Goal: Transaction & Acquisition: Purchase product/service

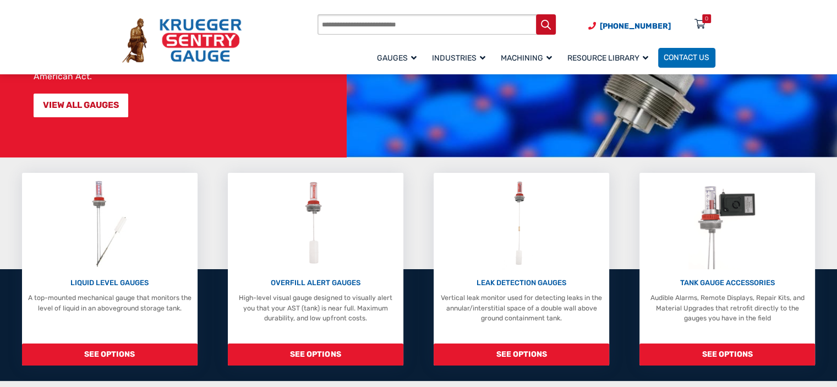
scroll to position [183, 0]
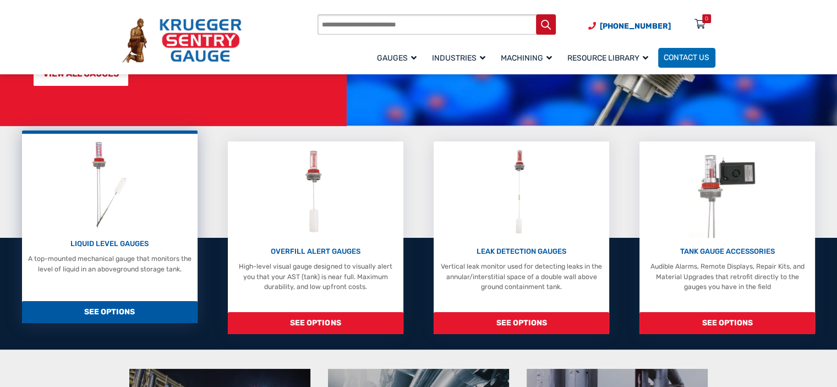
click at [118, 238] on p "LIQUID LEVEL GAUGES" at bounding box center [109, 243] width 166 height 11
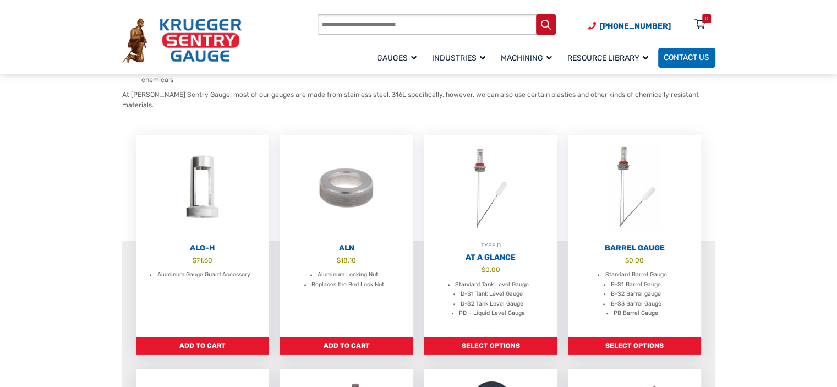
scroll to position [257, 0]
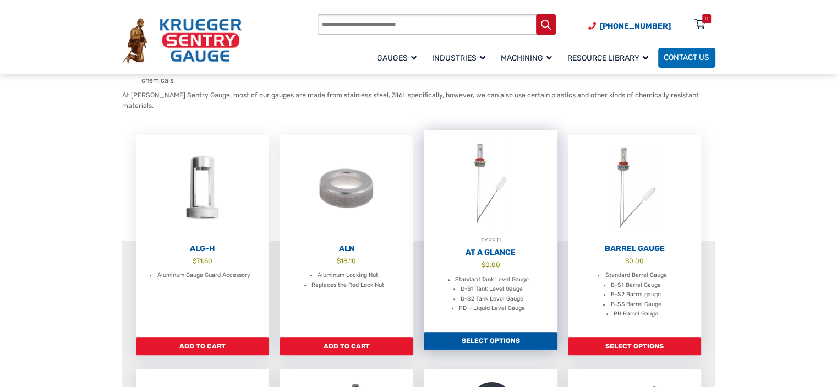
click at [498, 248] on h2 "At A Glance" at bounding box center [491, 253] width 134 height 10
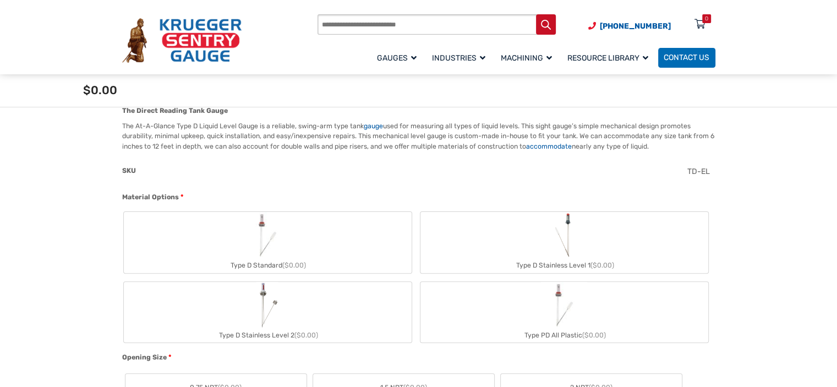
scroll to position [293, 0]
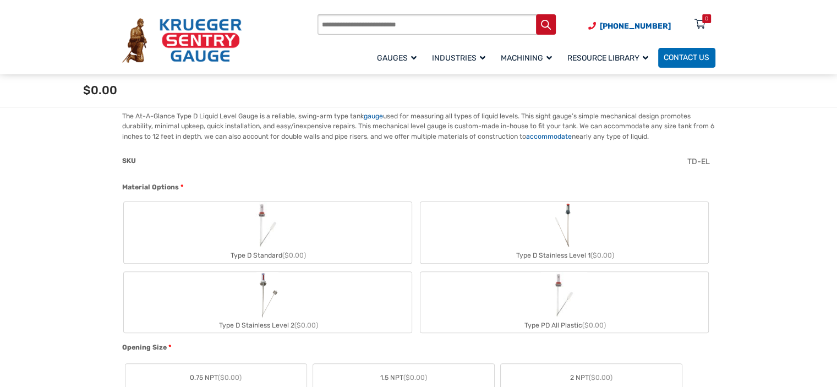
click at [300, 246] on label "Type D Standard ($0.00)" at bounding box center [268, 232] width 288 height 61
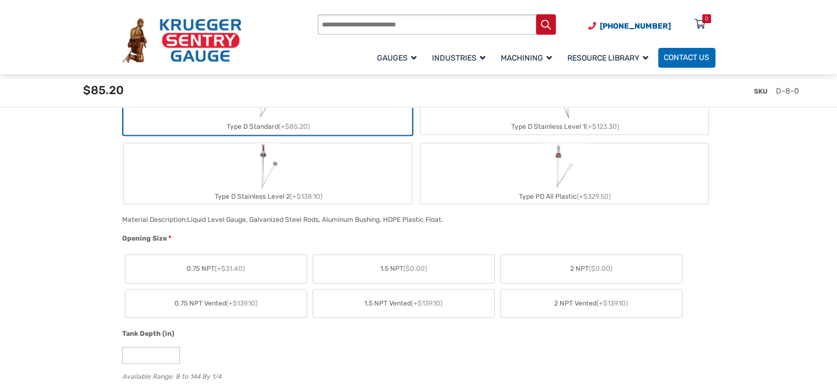
scroll to position [440, 0]
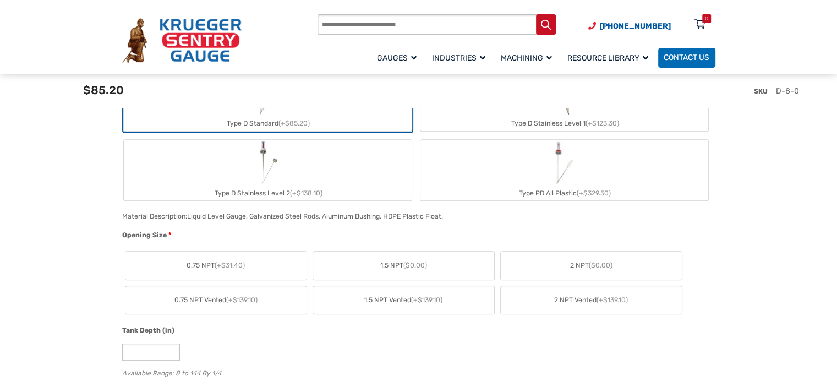
click at [612, 270] on label "2 NPT ($0.00)" at bounding box center [591, 266] width 181 height 28
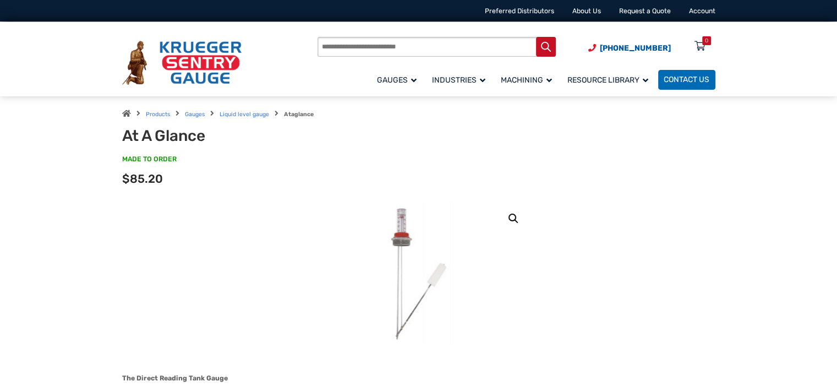
scroll to position [0, 0]
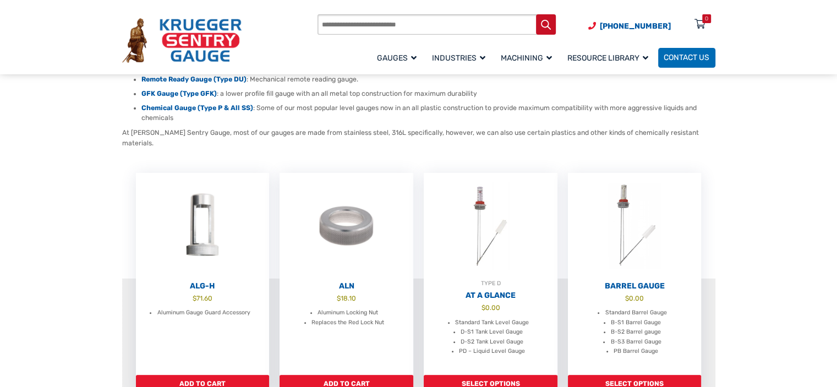
scroll to position [220, 0]
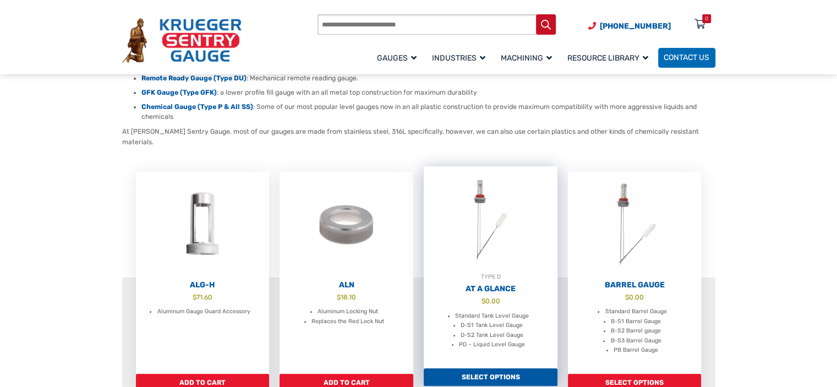
click at [503, 284] on h2 "At A Glance" at bounding box center [491, 289] width 134 height 10
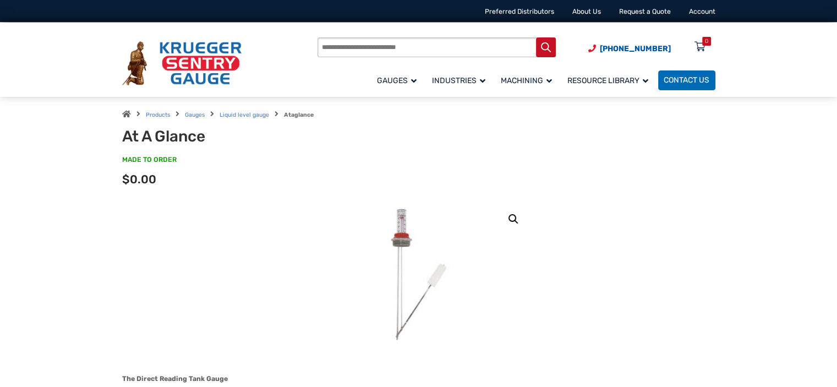
click at [389, 50] on input "Products search" at bounding box center [437, 47] width 238 height 20
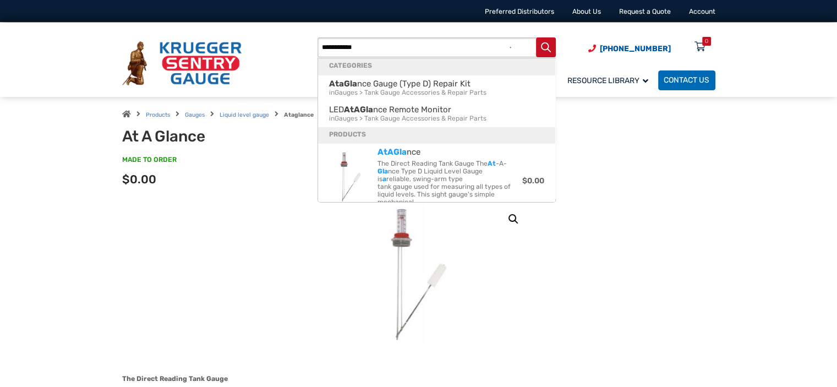
type input "**********"
click at [536, 37] on button "Search" at bounding box center [546, 47] width 20 height 20
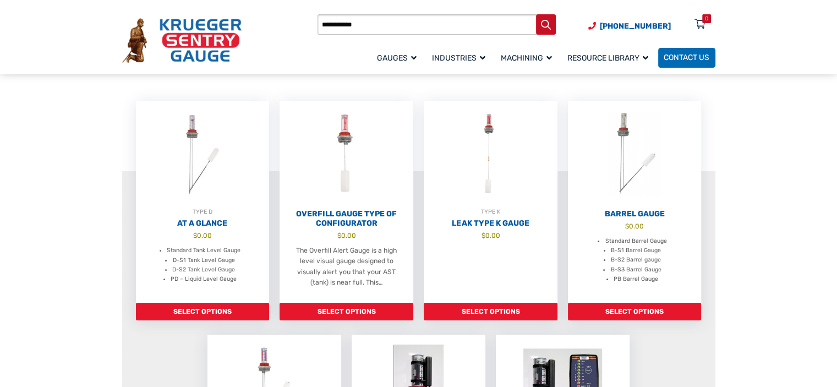
scroll to position [183, 0]
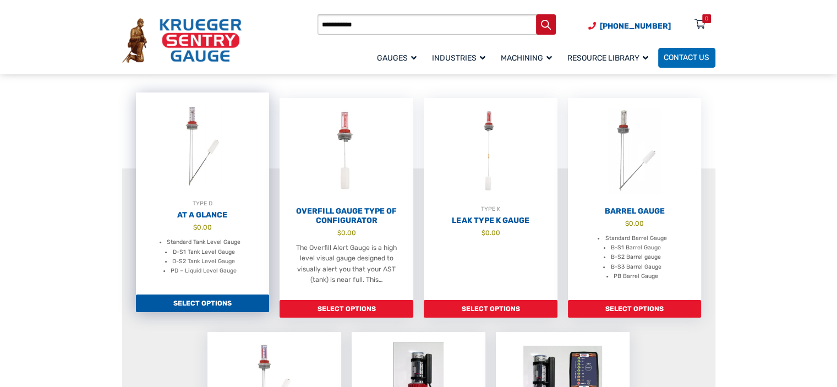
click at [189, 215] on h2 "At A Glance" at bounding box center [203, 215] width 134 height 10
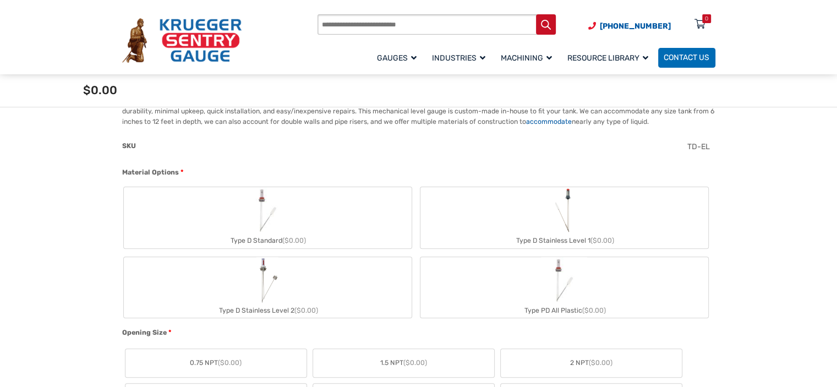
scroll to position [330, 0]
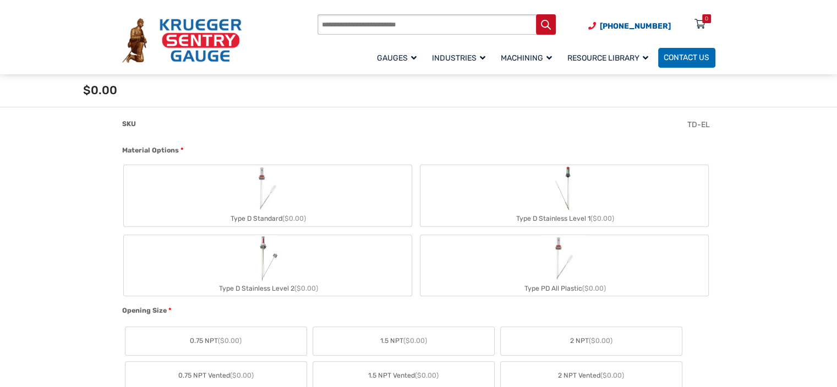
click at [287, 191] on img "Type D Standard" at bounding box center [267, 188] width 46 height 46
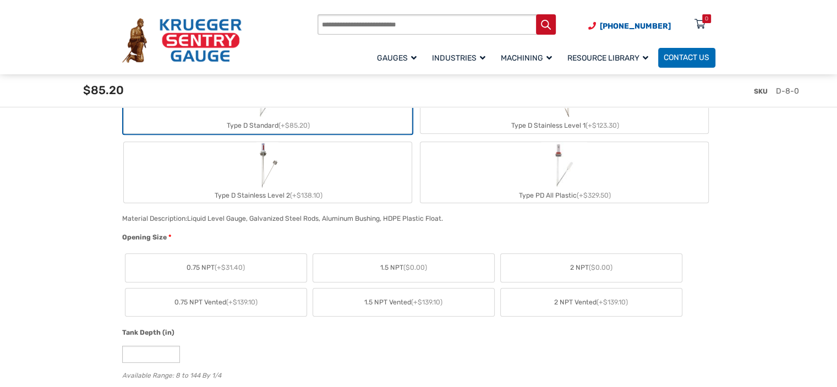
scroll to position [440, 0]
click at [582, 264] on span "2 NPT ($0.00)" at bounding box center [591, 265] width 42 height 10
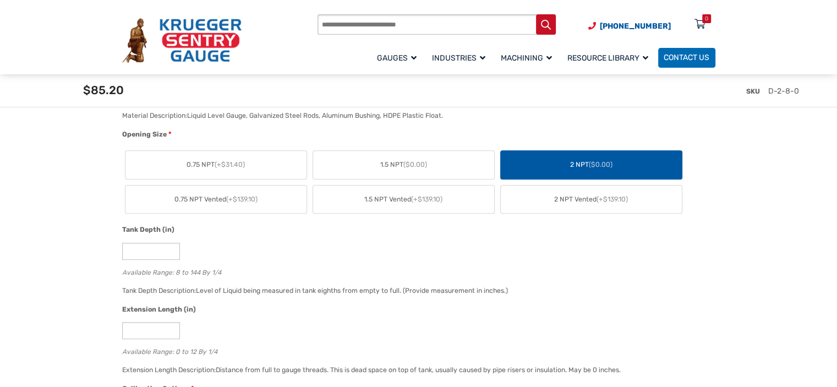
scroll to position [551, 0]
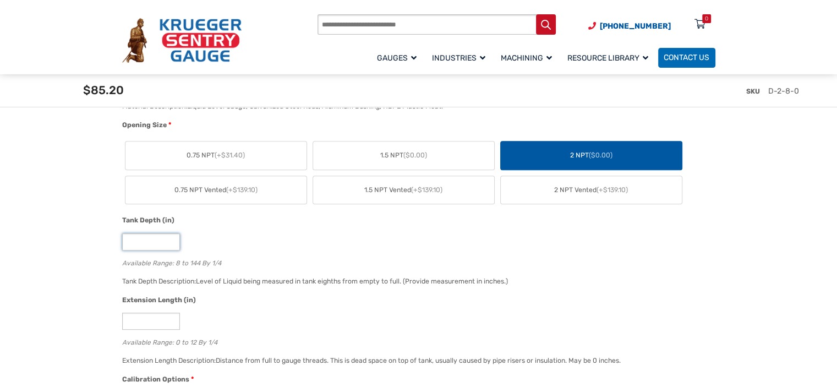
drag, startPoint x: 147, startPoint y: 242, endPoint x: 110, endPoint y: 237, distance: 37.2
type input "**"
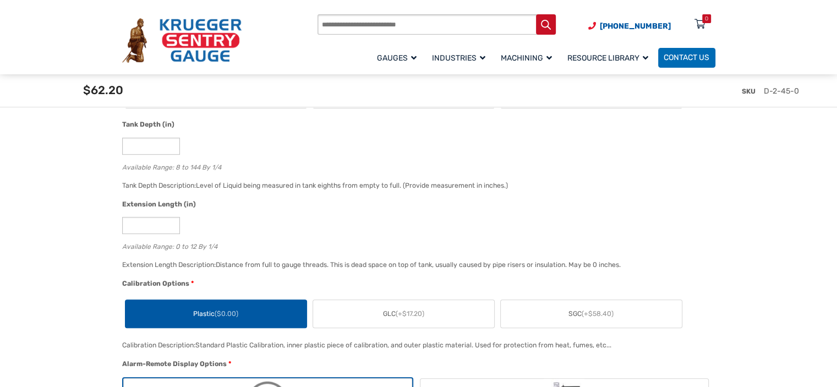
scroll to position [661, 0]
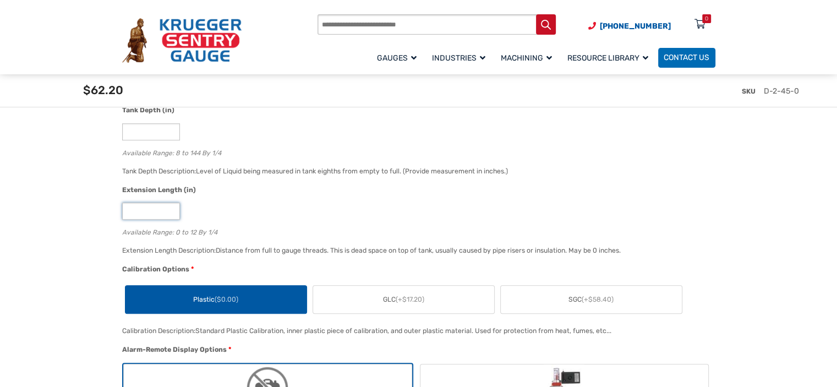
drag, startPoint x: 139, startPoint y: 211, endPoint x: 84, endPoint y: 213, distance: 54.5
type input "**"
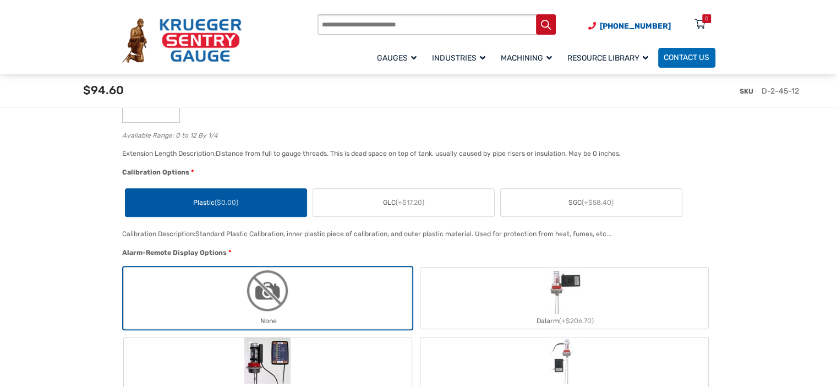
scroll to position [771, 0]
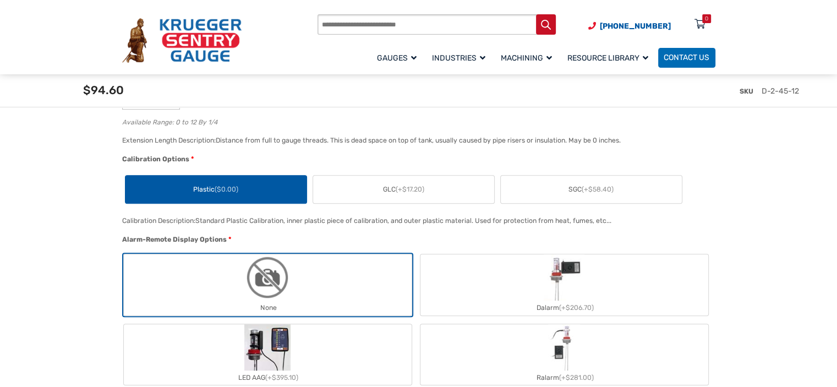
click at [369, 188] on label "GLC (+$17.20)" at bounding box center [403, 190] width 181 height 28
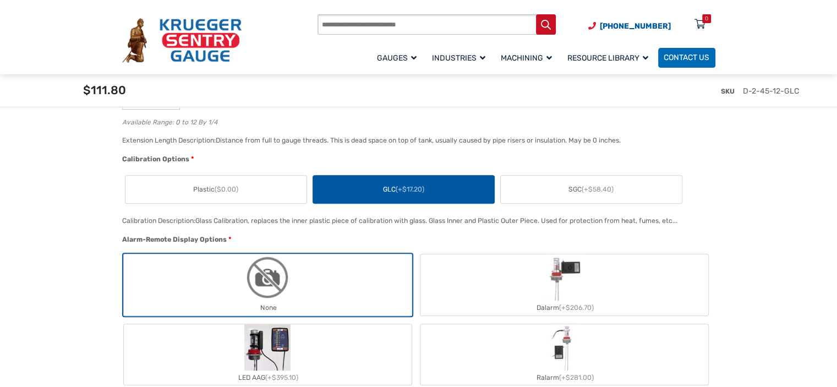
click at [546, 191] on label "SGC (+$58.40)" at bounding box center [591, 190] width 181 height 28
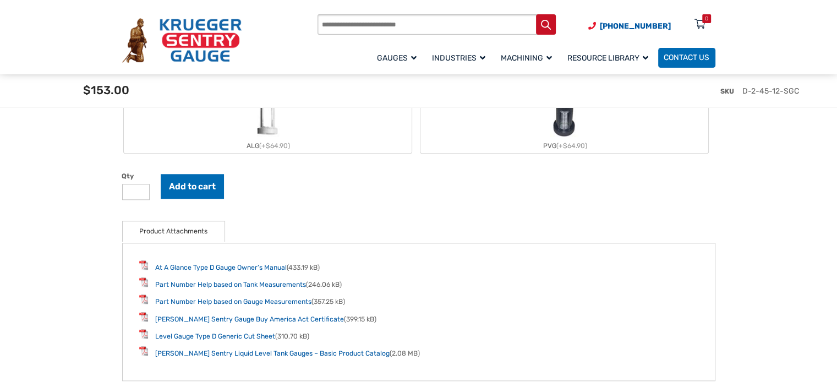
scroll to position [1174, 0]
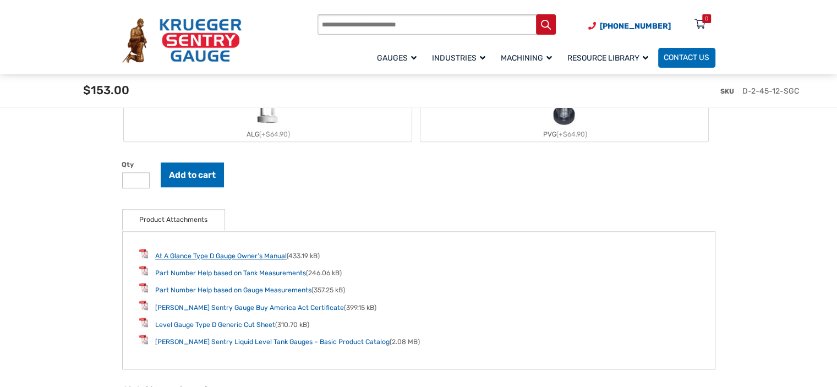
click at [213, 252] on link "At A Glance Type D Gauge Owner’s Manual" at bounding box center [221, 256] width 132 height 8
click at [251, 253] on link "At A Glance Type D Gauge Owner’s Manual" at bounding box center [221, 256] width 132 height 8
